Goal: Book appointment/travel/reservation

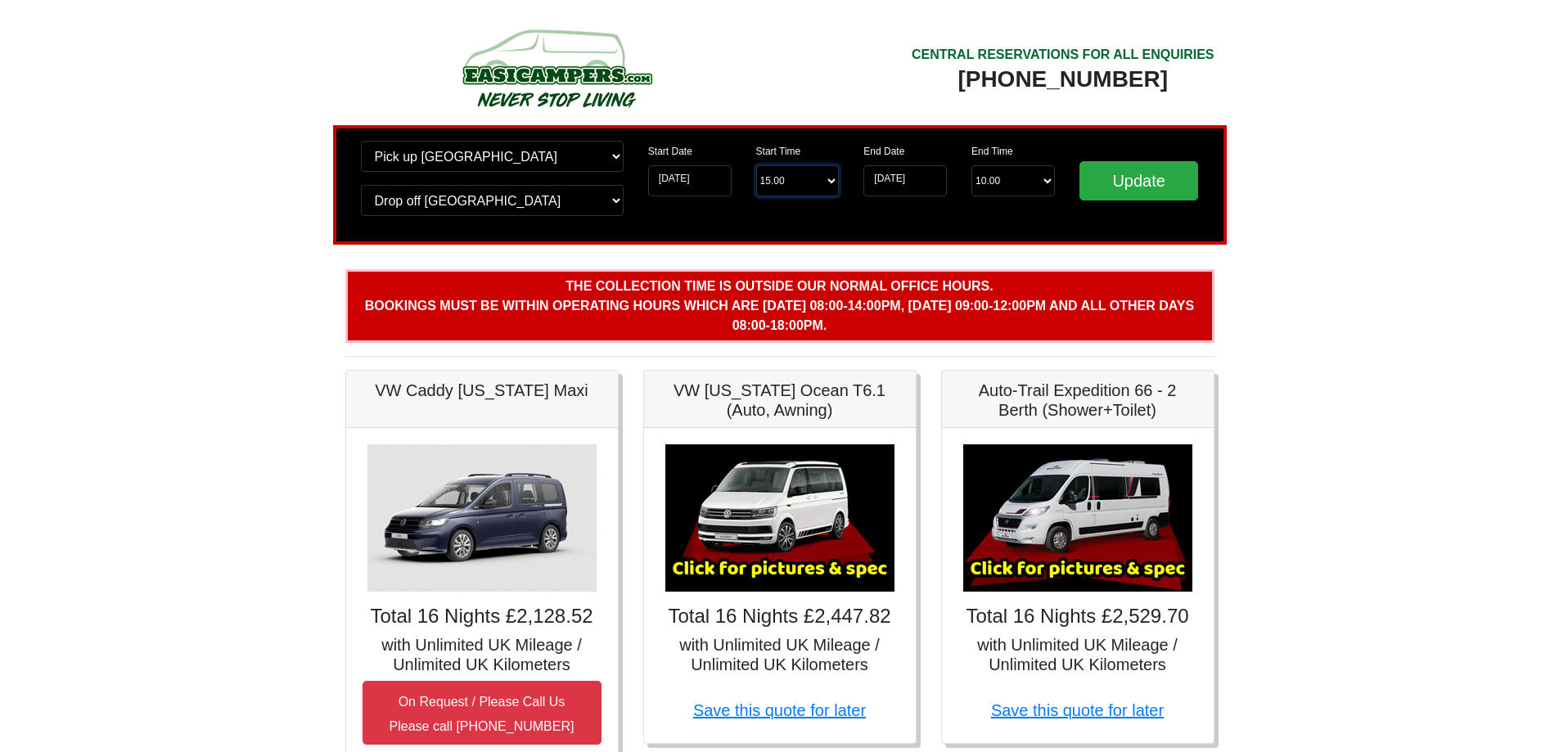
click at [790, 173] on select "Start Time 15.00 -------- 11.00 am (Saturday & Sunday Only) 12.00 pm (Saturday)…" at bounding box center [797, 180] width 83 height 31
select select "11.00"
click at [756, 165] on select "Start Time 15.00 -------- 11.00 am (Saturday & Sunday Only) 12.00 pm (Saturday)…" at bounding box center [797, 180] width 83 height 31
click at [1109, 197] on input "Update" at bounding box center [1140, 180] width 120 height 39
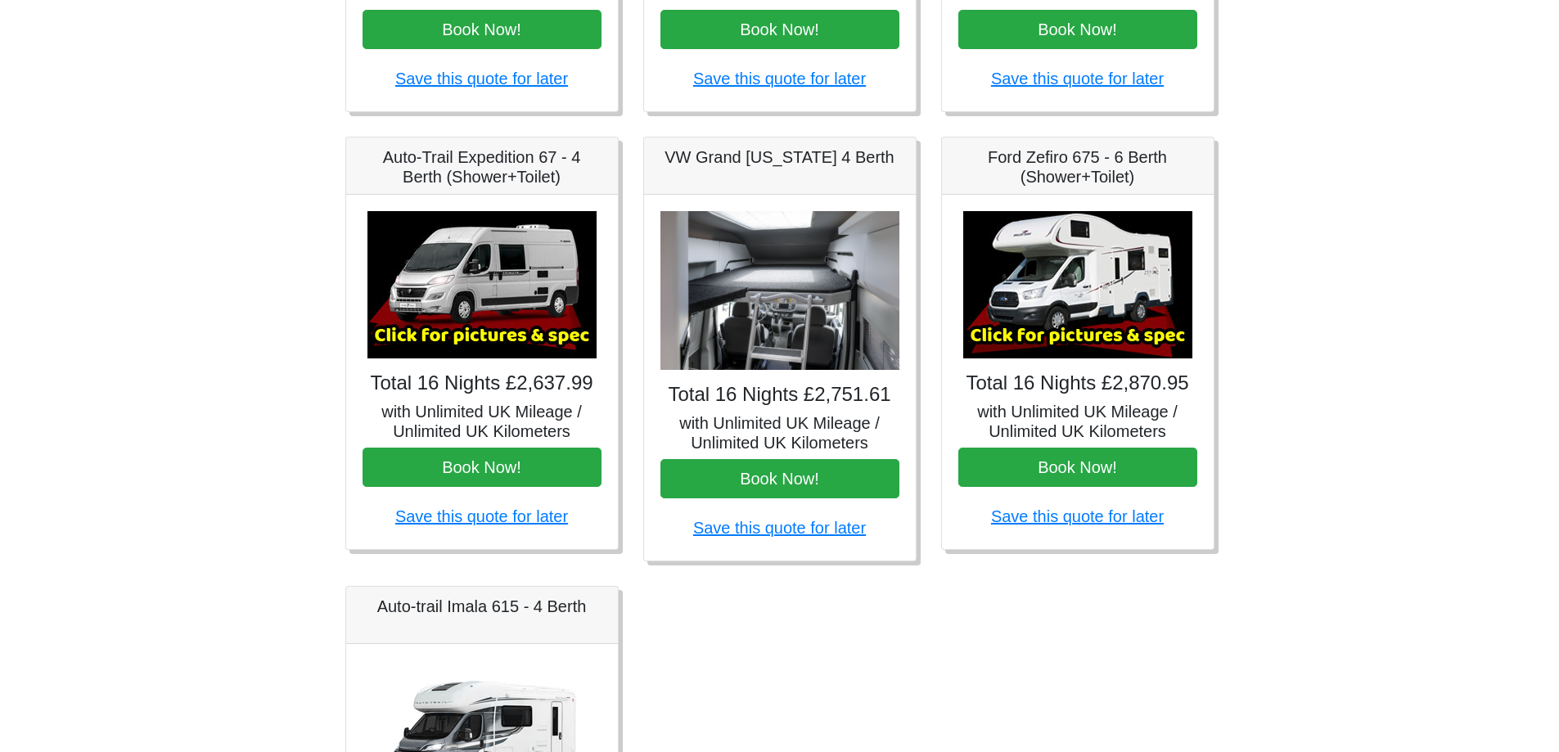
scroll to position [573, 0]
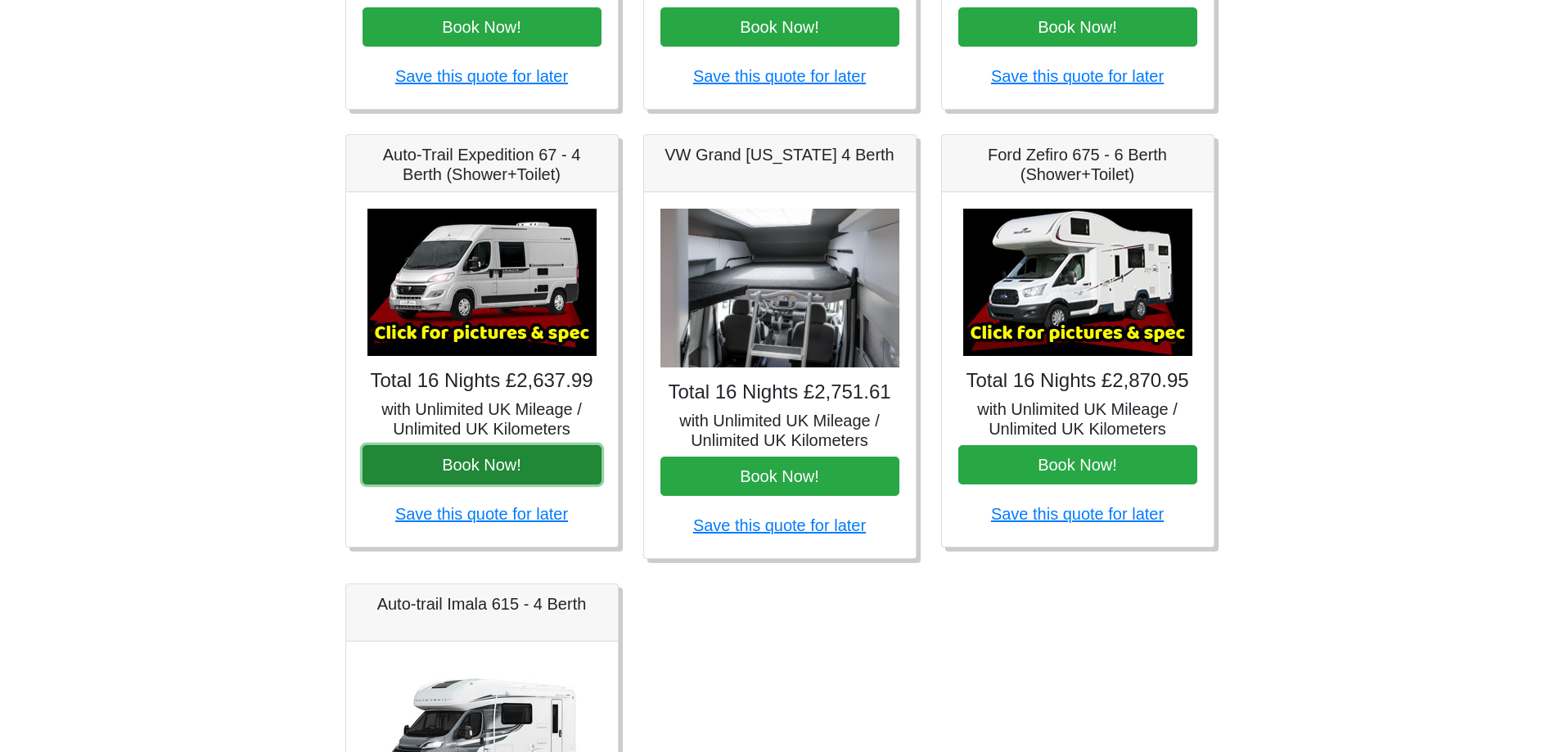
click at [436, 466] on button "Book Now!" at bounding box center [482, 464] width 239 height 39
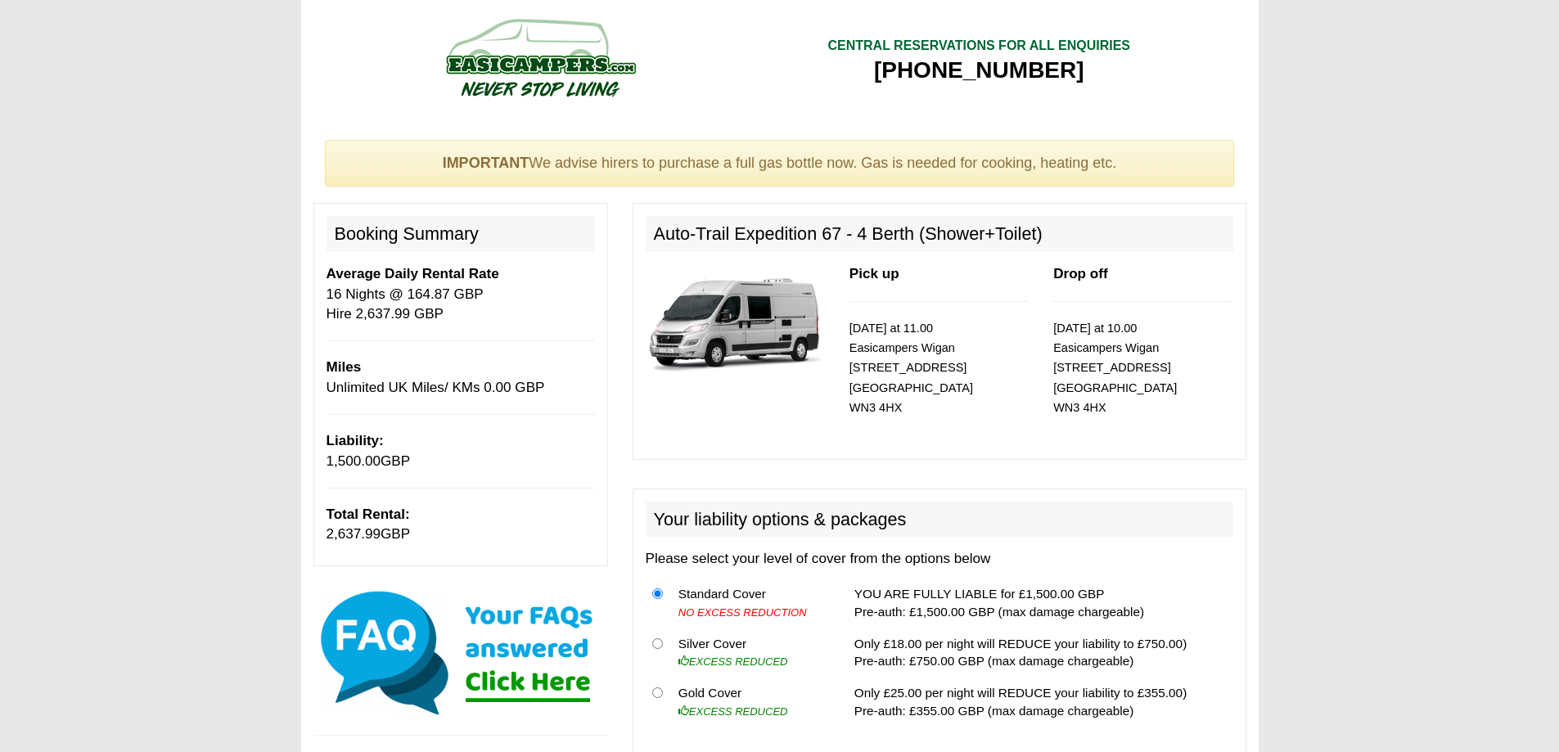
drag, startPoint x: 326, startPoint y: 266, endPoint x: 454, endPoint y: 530, distance: 293.2
click at [454, 530] on div "Booking Summary Average Daily Rental Rate 16 Nights @ 164.87 GBP Hire 2,637.99 …" at bounding box center [461, 384] width 295 height 363
copy div "Average Daily Rental Rate 16 Nights @ 164.87 GBP Hire 2,637.99 GBP Miles Unlimi…"
